Goal: Find specific page/section: Find specific page/section

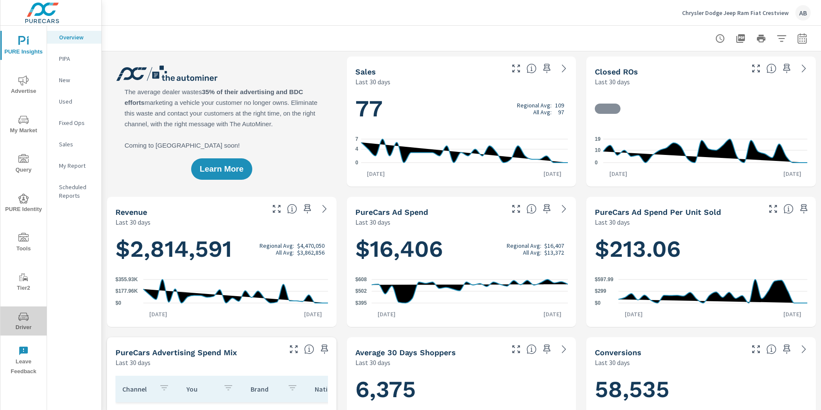
click at [19, 323] on span "Driver" at bounding box center [23, 321] width 41 height 21
click at [27, 320] on icon "nav menu" at bounding box center [23, 316] width 10 height 8
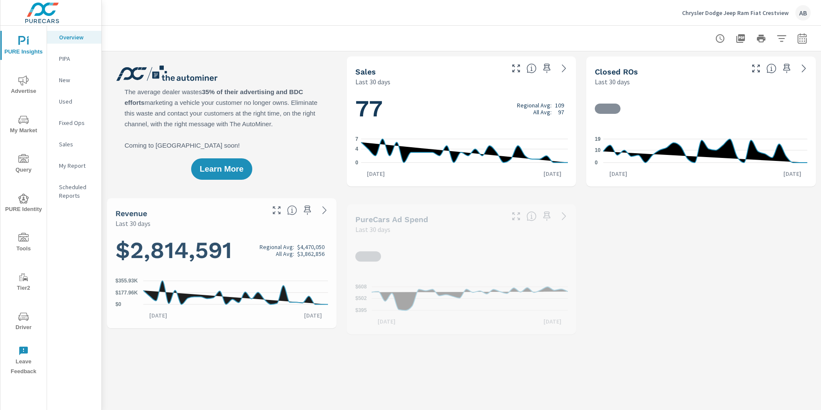
scroll to position [0, 0]
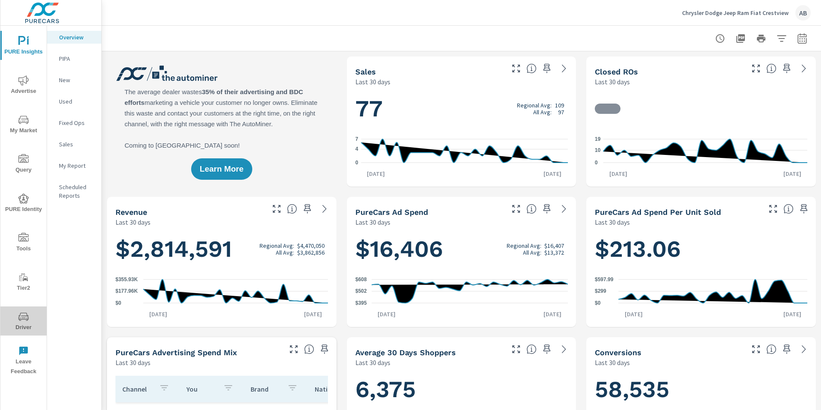
click at [23, 320] on icon "nav menu" at bounding box center [23, 316] width 10 height 10
